Goal: Check status: Check status

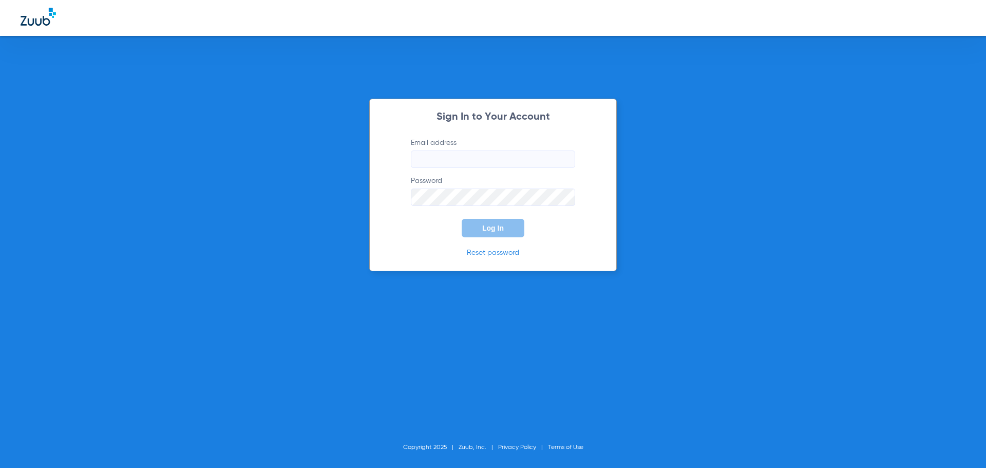
click at [508, 151] on input "Email address" at bounding box center [493, 158] width 164 height 17
type input "[EMAIL_ADDRESS][DOMAIN_NAME]"
click at [462, 219] on button "Log In" at bounding box center [493, 228] width 63 height 18
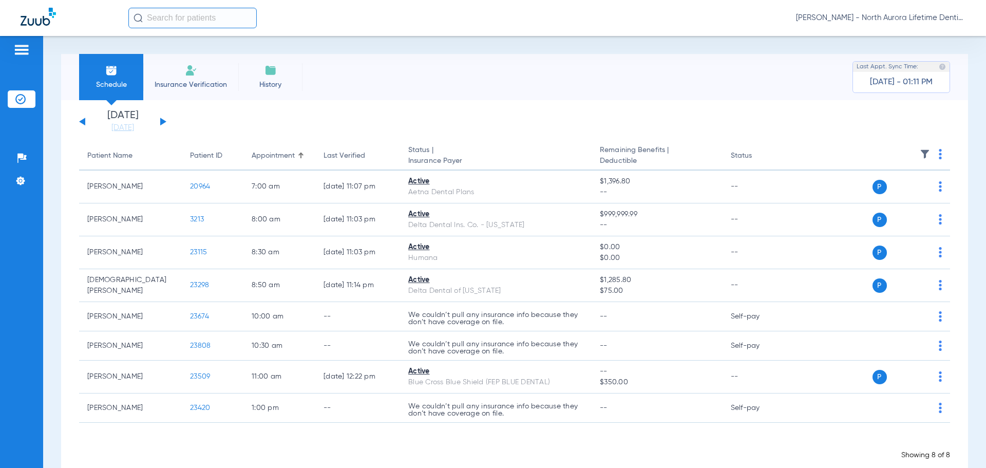
click at [162, 121] on button at bounding box center [163, 122] width 6 height 8
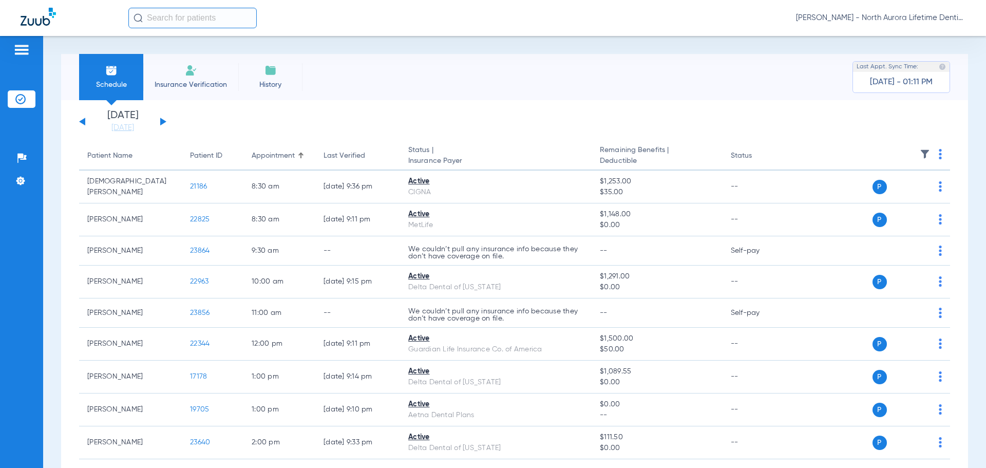
click at [163, 121] on button at bounding box center [163, 122] width 6 height 8
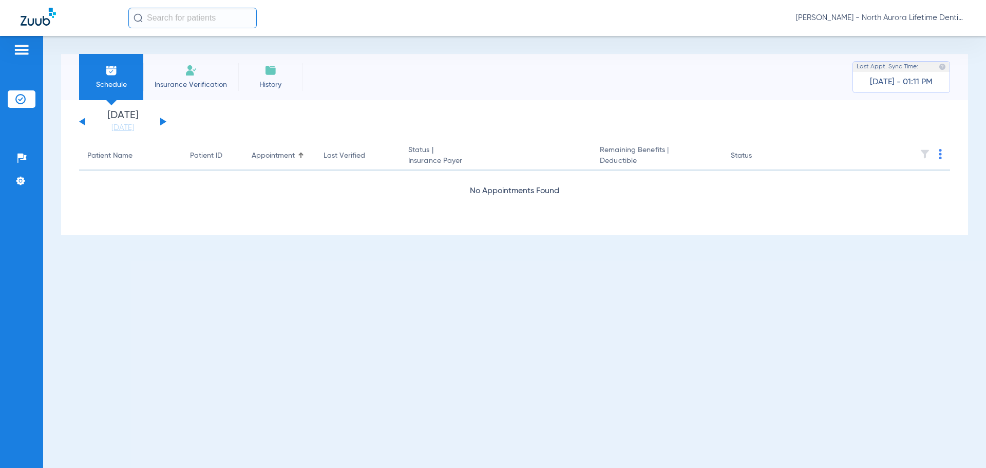
click at [163, 121] on button at bounding box center [163, 122] width 6 height 8
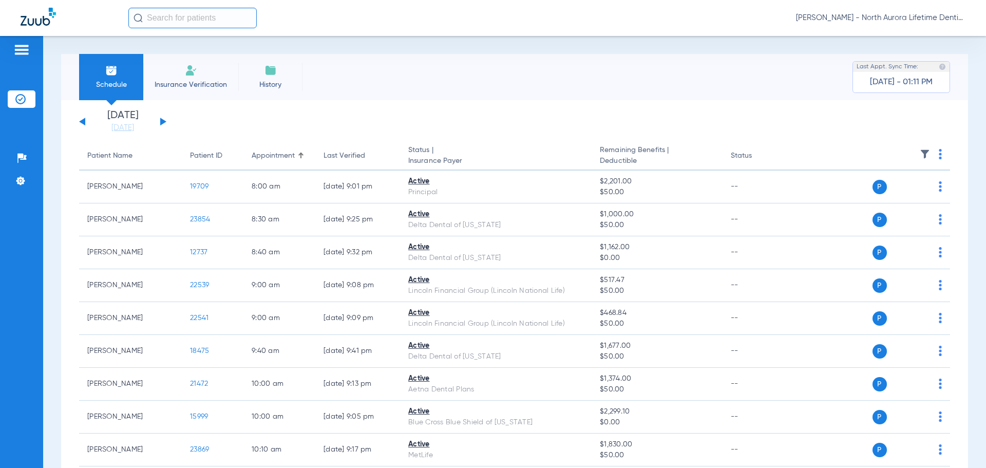
click at [163, 119] on div "[DATE] [DATE] [DATE] [DATE] [DATE] [DATE] [DATE] [DATE] [DATE] [DATE] [DATE] [D…" at bounding box center [122, 121] width 87 height 23
click at [160, 119] on div "[DATE] [DATE] [DATE] [DATE] [DATE] [DATE] [DATE] [DATE] [DATE] [DATE] [DATE] [D…" at bounding box center [122, 121] width 87 height 23
click at [162, 120] on button at bounding box center [163, 122] width 6 height 8
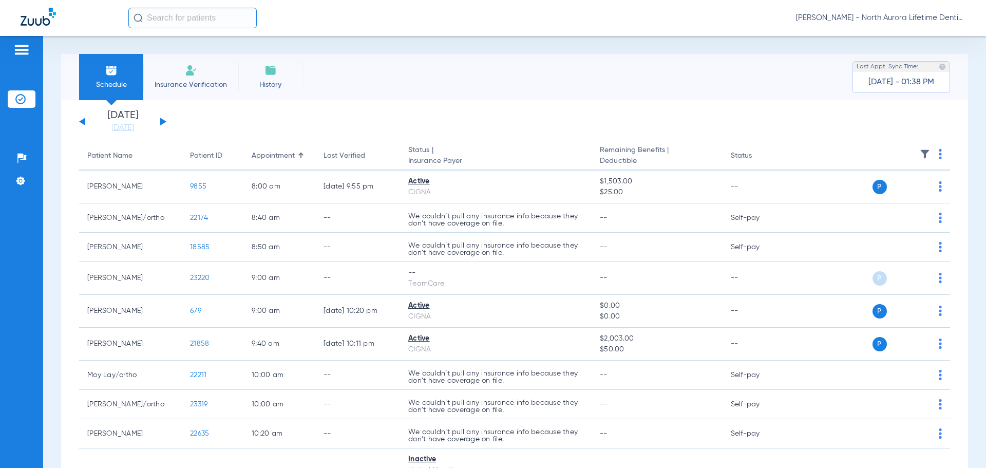
click at [160, 125] on button at bounding box center [163, 122] width 6 height 8
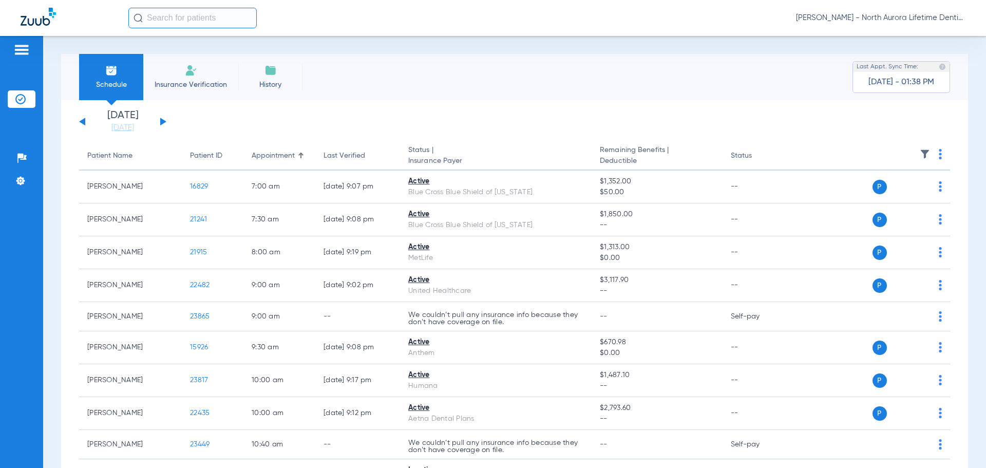
click at [160, 125] on button at bounding box center [163, 122] width 6 height 8
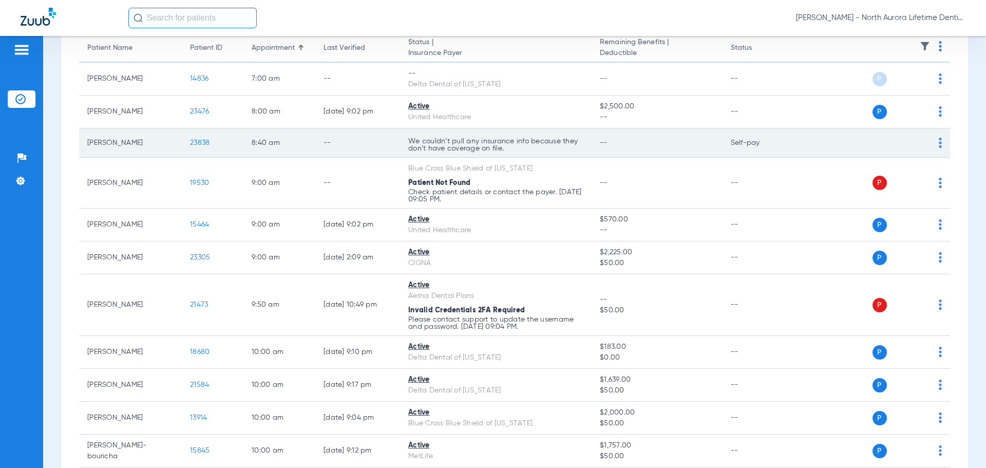
scroll to position [154, 0]
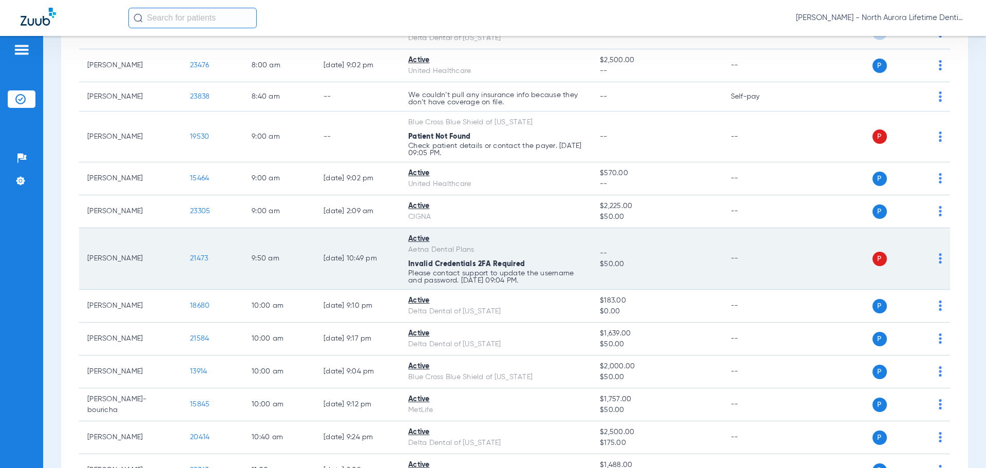
click at [939, 259] on img at bounding box center [940, 258] width 3 height 10
click at [934, 259] on div at bounding box center [493, 234] width 986 height 468
click at [514, 273] on p "Please contact support to update the username and password. [DATE] 09:04 PM." at bounding box center [495, 277] width 175 height 14
click at [108, 260] on td "[PERSON_NAME]" at bounding box center [130, 259] width 103 height 62
click at [196, 255] on span "21473" at bounding box center [199, 258] width 18 height 7
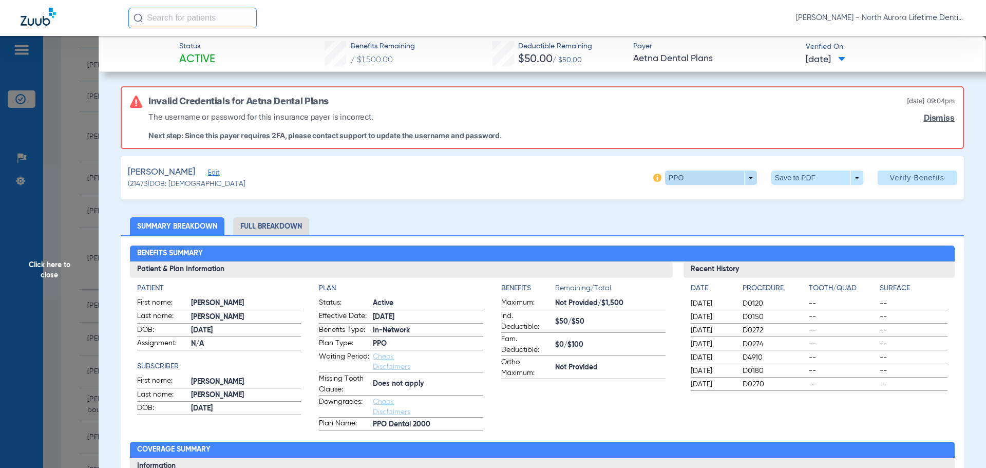
click at [690, 176] on span at bounding box center [711, 177] width 92 height 14
click at [690, 176] on div at bounding box center [493, 234] width 986 height 468
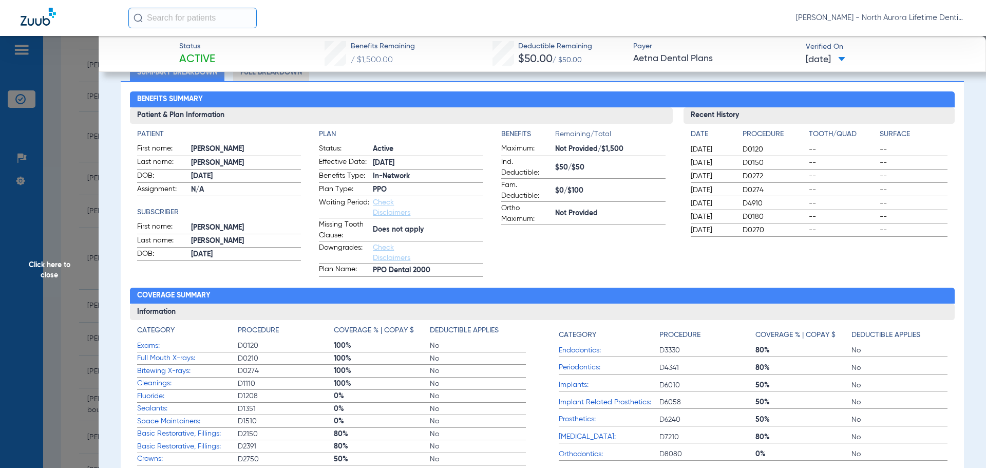
scroll to position [0, 0]
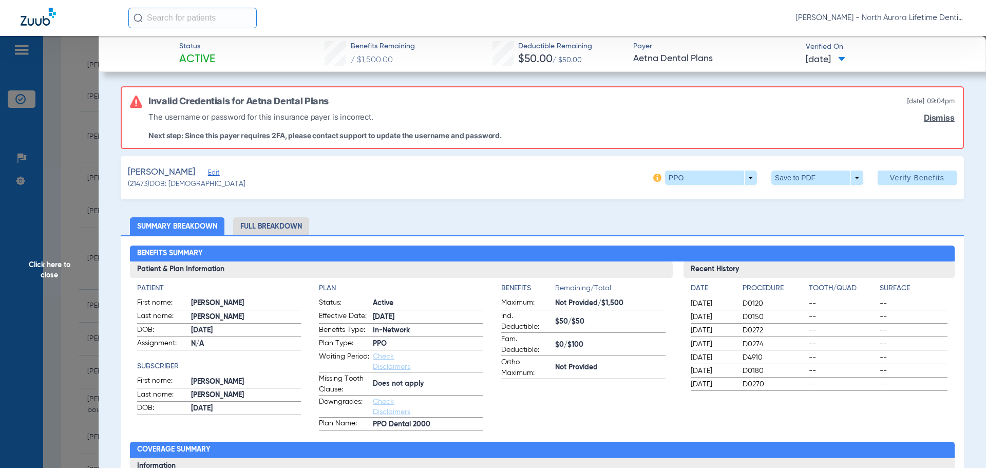
click at [284, 231] on li "Full Breakdown" at bounding box center [271, 226] width 76 height 18
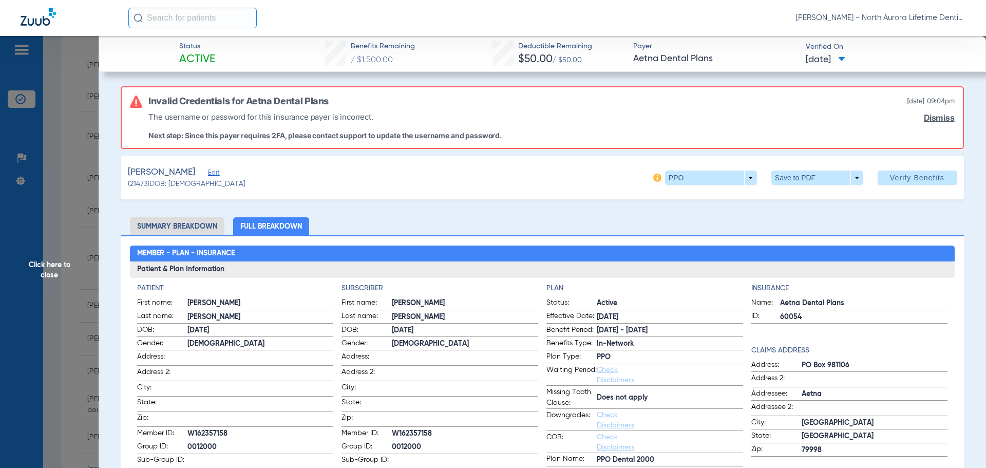
click at [59, 263] on span "Click here to close" at bounding box center [49, 270] width 99 height 468
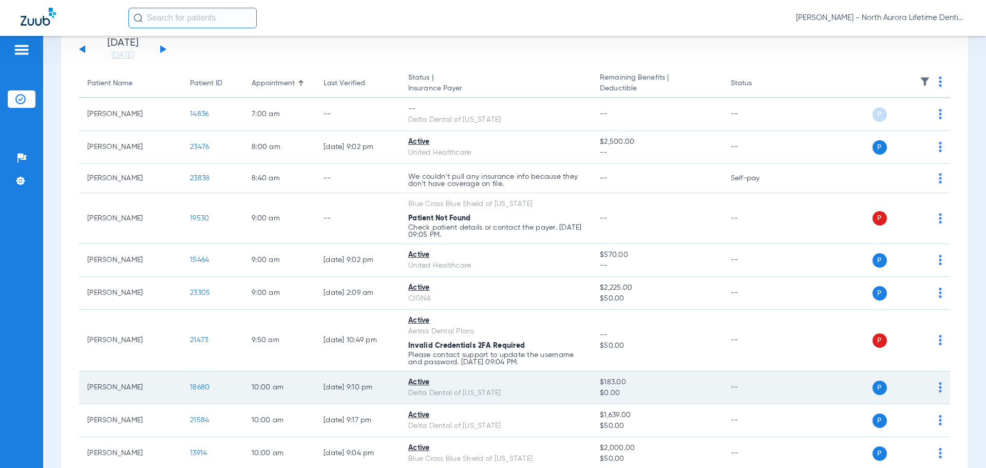
scroll to position [51, 0]
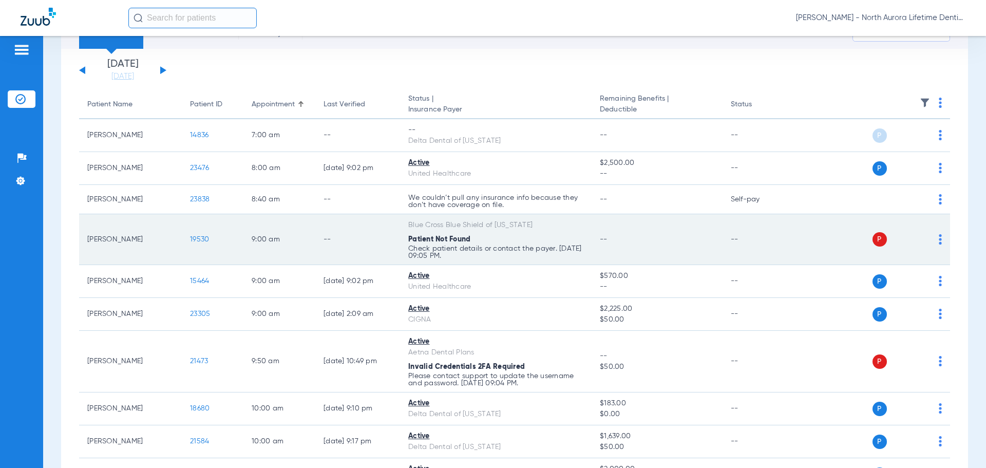
click at [203, 236] on span "19530" at bounding box center [199, 239] width 19 height 7
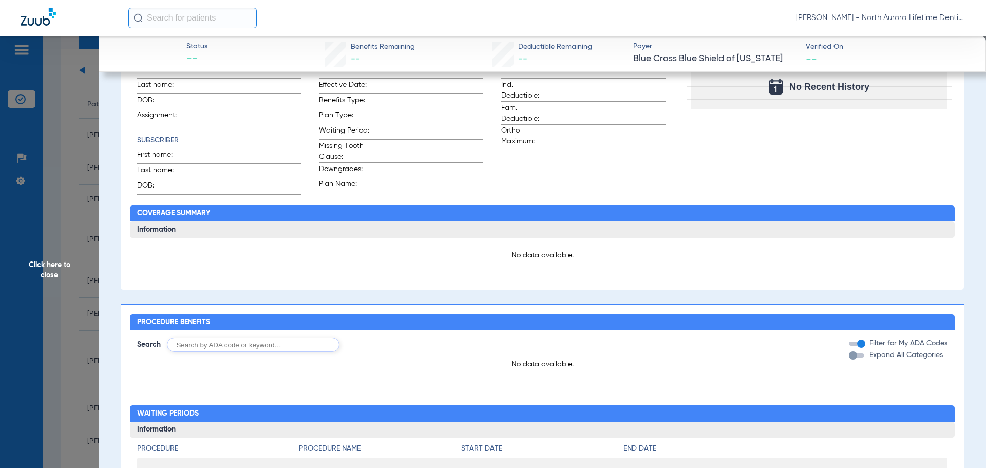
scroll to position [0, 0]
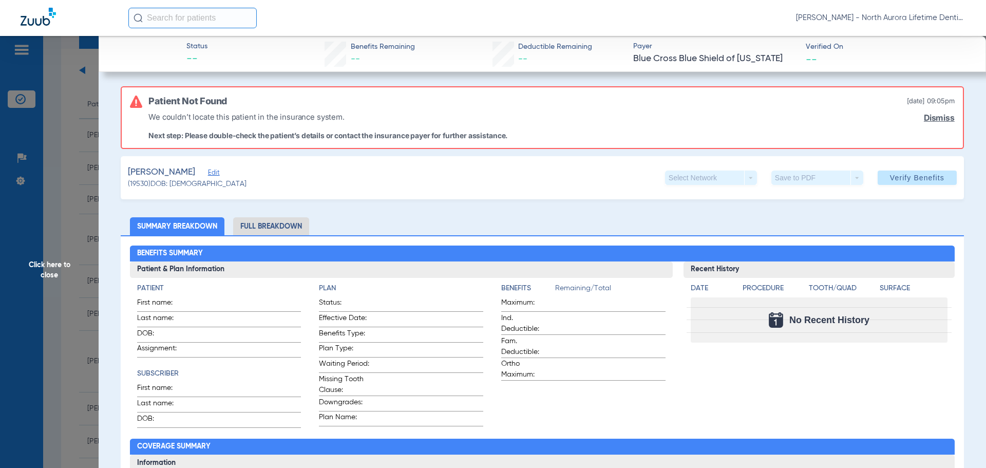
click at [70, 225] on span "Click here to close" at bounding box center [49, 270] width 99 height 468
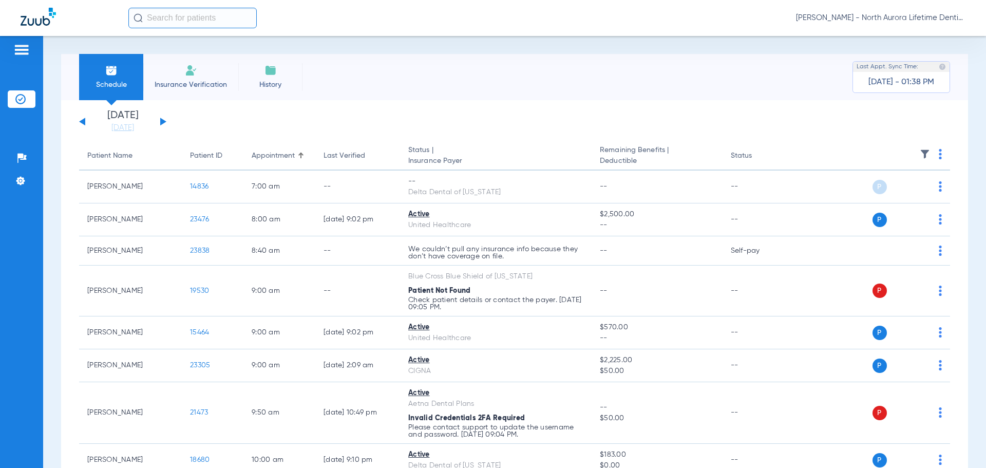
click at [163, 121] on button at bounding box center [163, 122] width 6 height 8
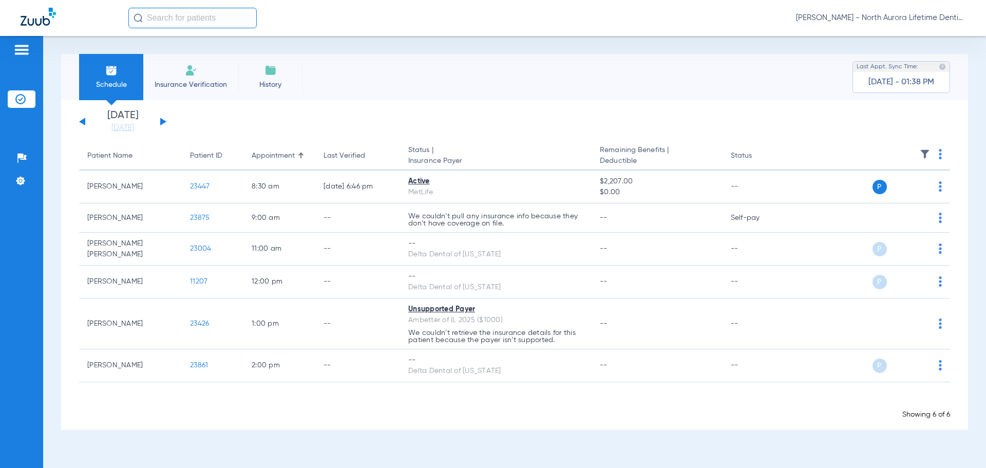
click at [191, 81] on span "Insurance Verification" at bounding box center [191, 85] width 80 height 10
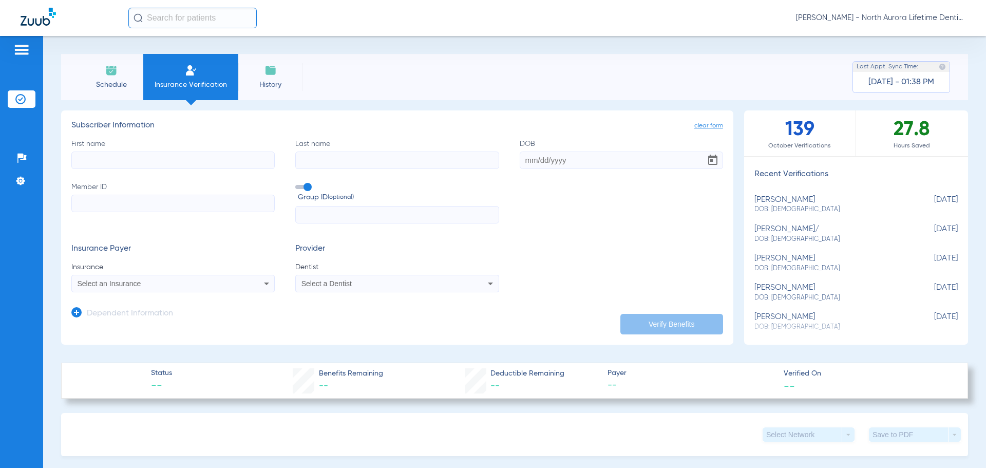
click at [113, 85] on span "Schedule" at bounding box center [111, 85] width 49 height 10
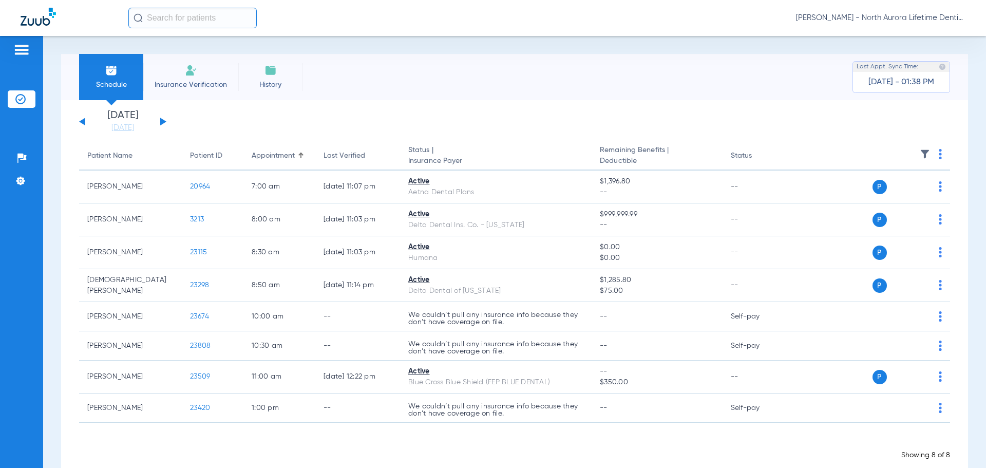
click at [159, 122] on div "[DATE] [DATE] [DATE] [DATE] [DATE] [DATE] [DATE] [DATE] [DATE] [DATE] [DATE] [D…" at bounding box center [122, 121] width 87 height 23
click at [161, 122] on button at bounding box center [163, 122] width 6 height 8
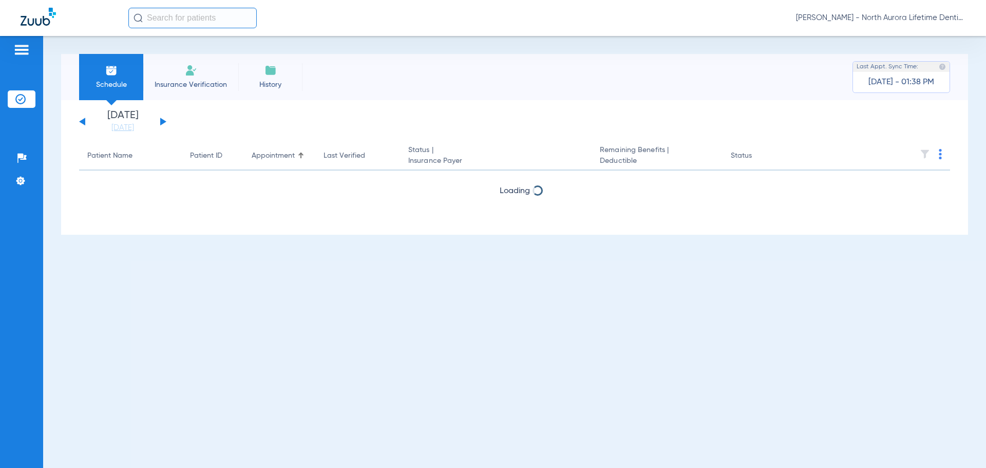
click at [161, 122] on button at bounding box center [163, 122] width 6 height 8
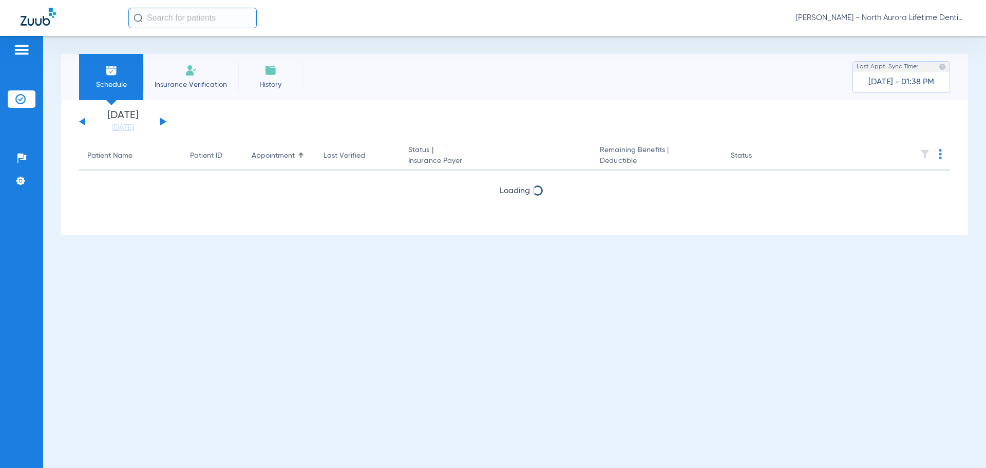
click at [161, 122] on button at bounding box center [163, 122] width 6 height 8
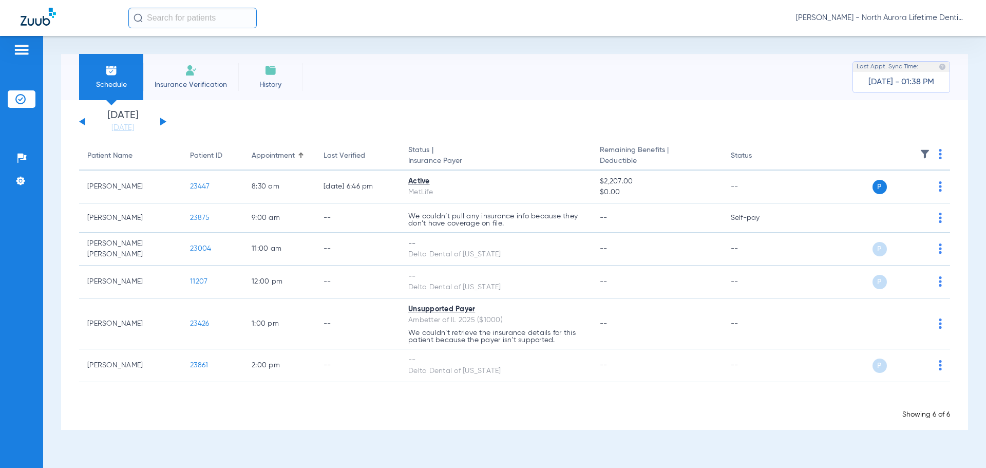
click at [161, 123] on button at bounding box center [163, 122] width 6 height 8
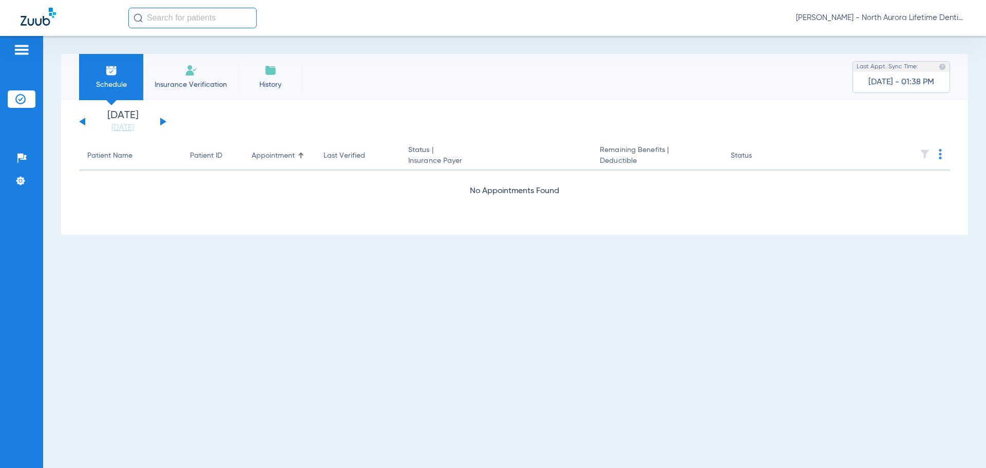
click at [161, 123] on button at bounding box center [163, 122] width 6 height 8
